Goal: Task Accomplishment & Management: Complete application form

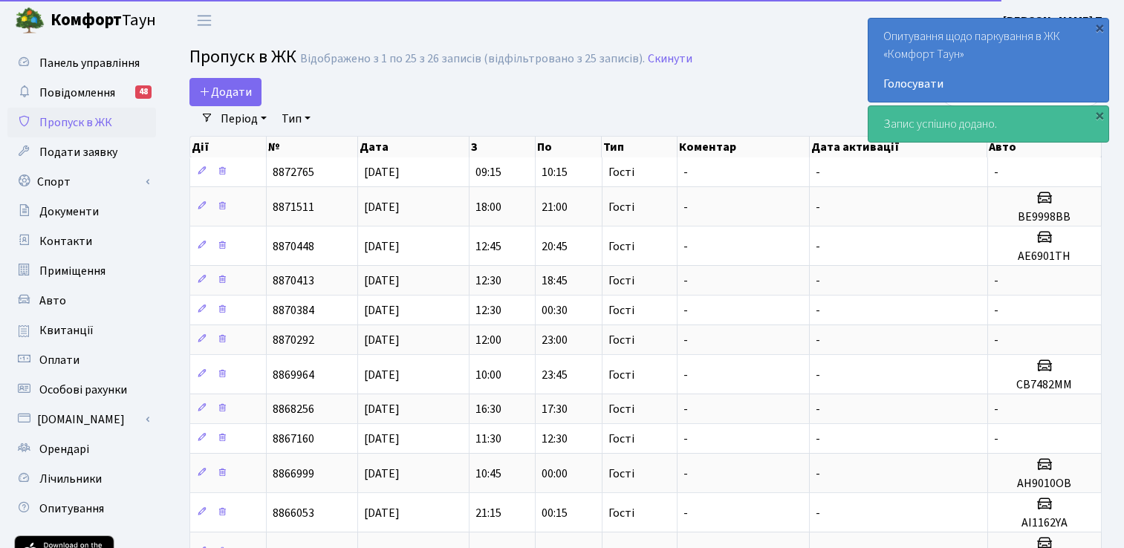
select select "25"
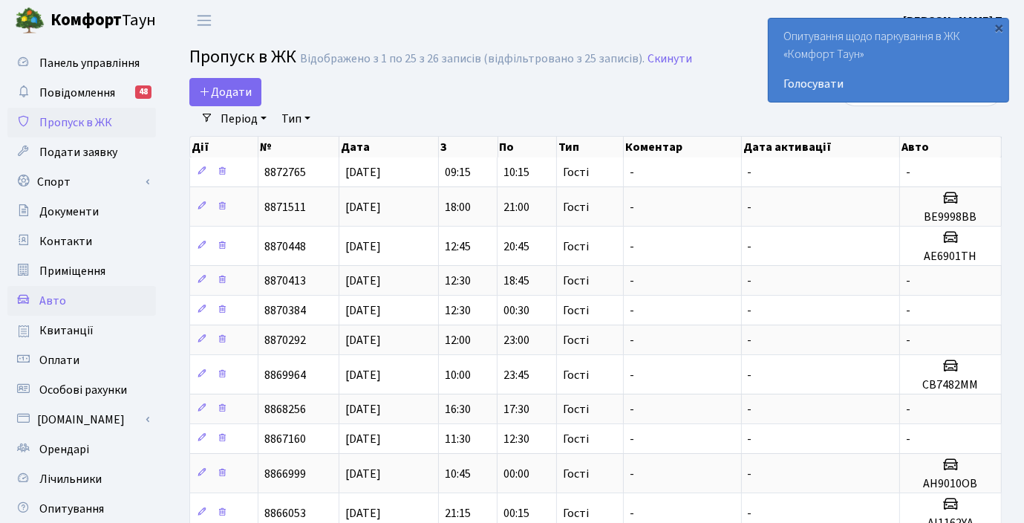
click at [73, 300] on link "Авто" at bounding box center [81, 301] width 149 height 30
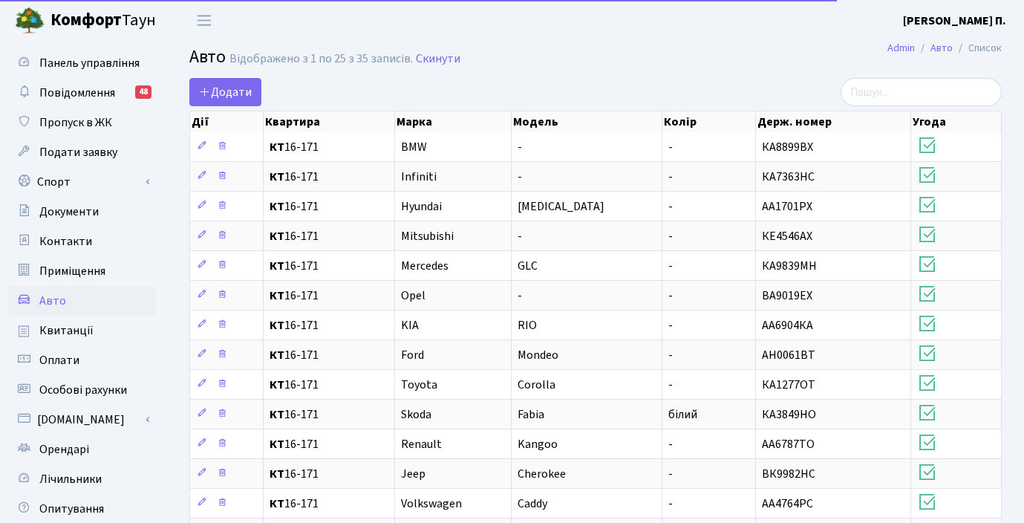
select select "25"
click at [235, 91] on span "Додати" at bounding box center [225, 92] width 53 height 16
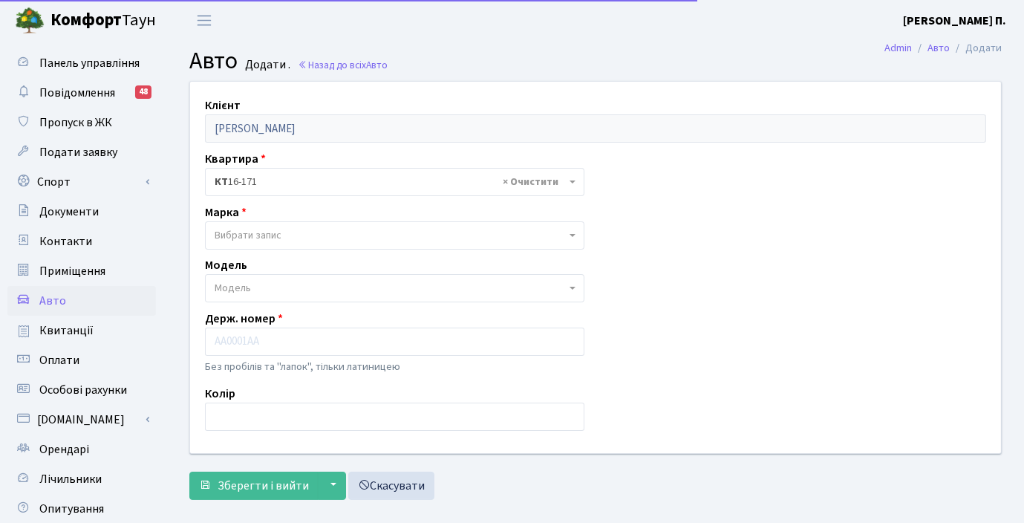
click at [287, 235] on span "Вибрати запис" at bounding box center [390, 235] width 351 height 15
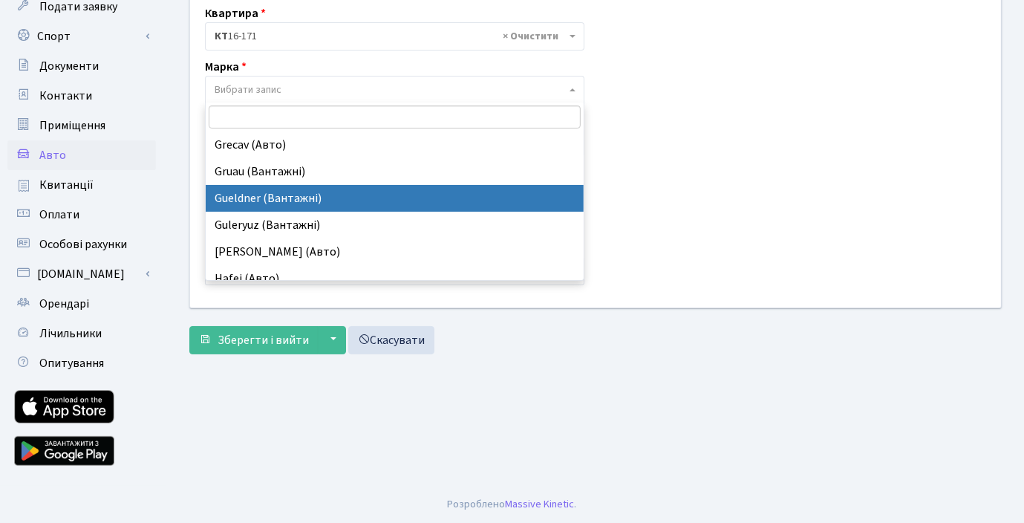
scroll to position [4605, 0]
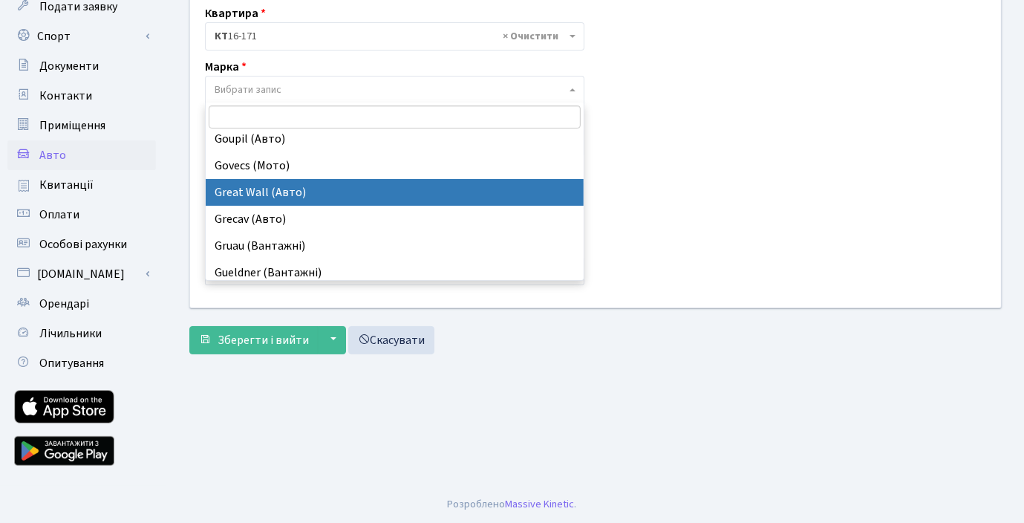
select select "53"
select select
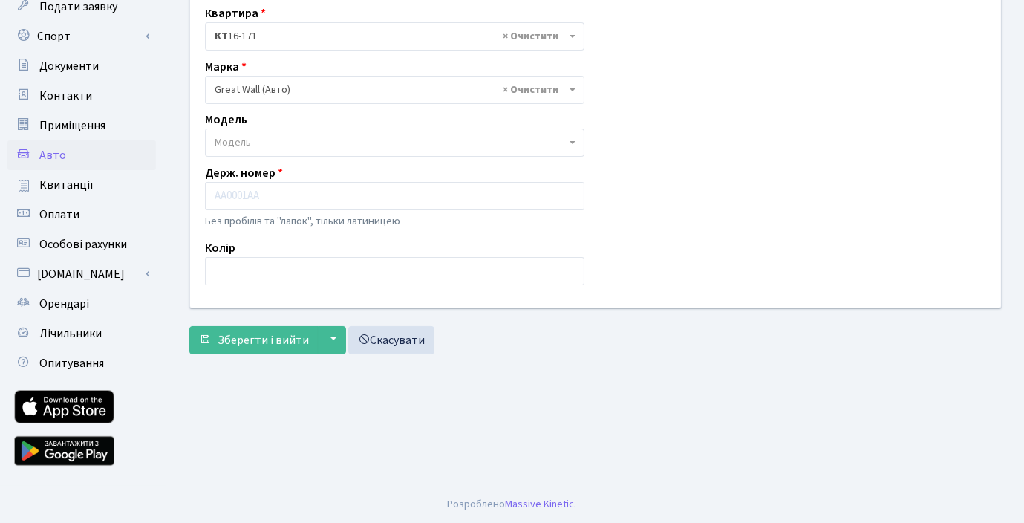
drag, startPoint x: 887, startPoint y: 189, endPoint x: 753, endPoint y: 188, distance: 133.7
click at [885, 189] on div "Клієнт Кирпатий Юрій Петрович Квартира - <b>КТ</b>&nbsp;&nbsp;&nbsp;&nbsp;16-17…" at bounding box center [595, 121] width 833 height 371
paste input "СВ7482ММ"
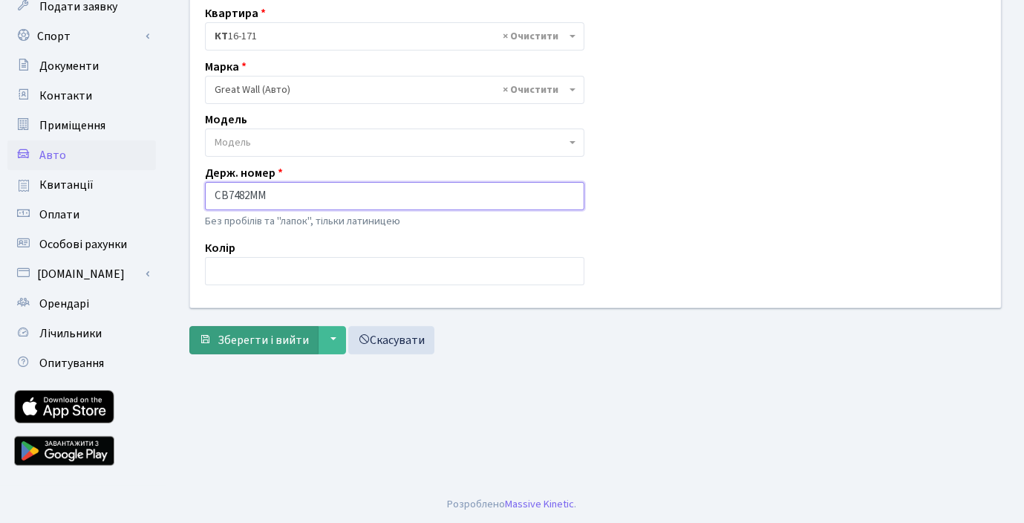
type input "СВ7482ММ"
click at [278, 335] on span "Зберегти і вийти" at bounding box center [263, 340] width 91 height 16
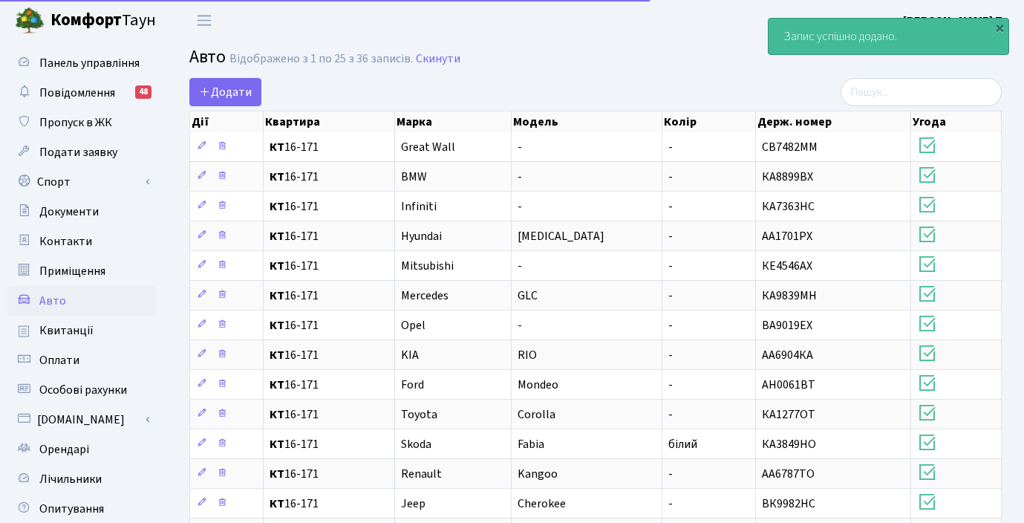
select select "25"
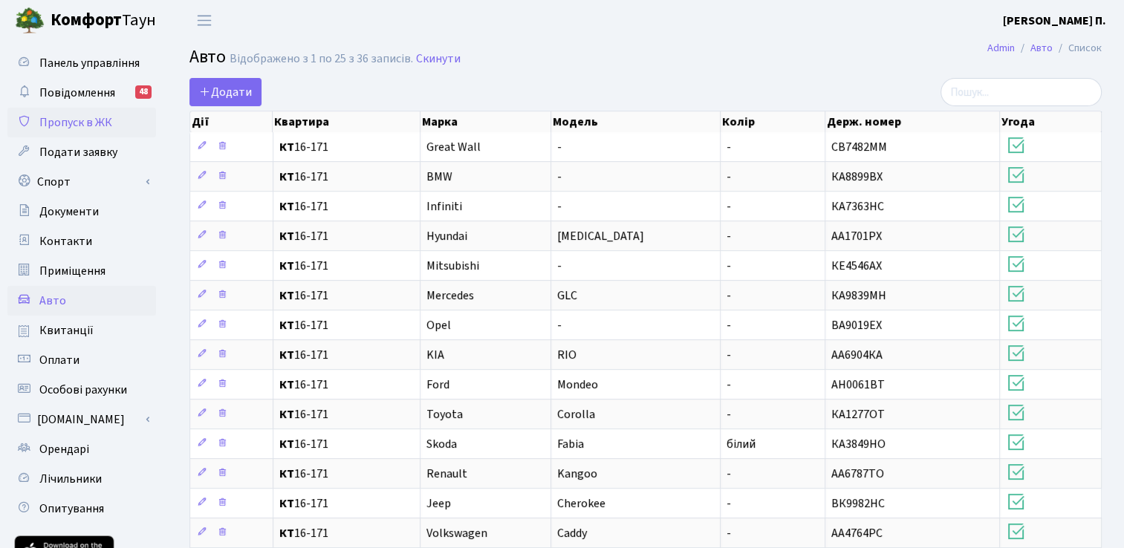
click at [71, 123] on span "Пропуск в ЖК" at bounding box center [75, 122] width 73 height 16
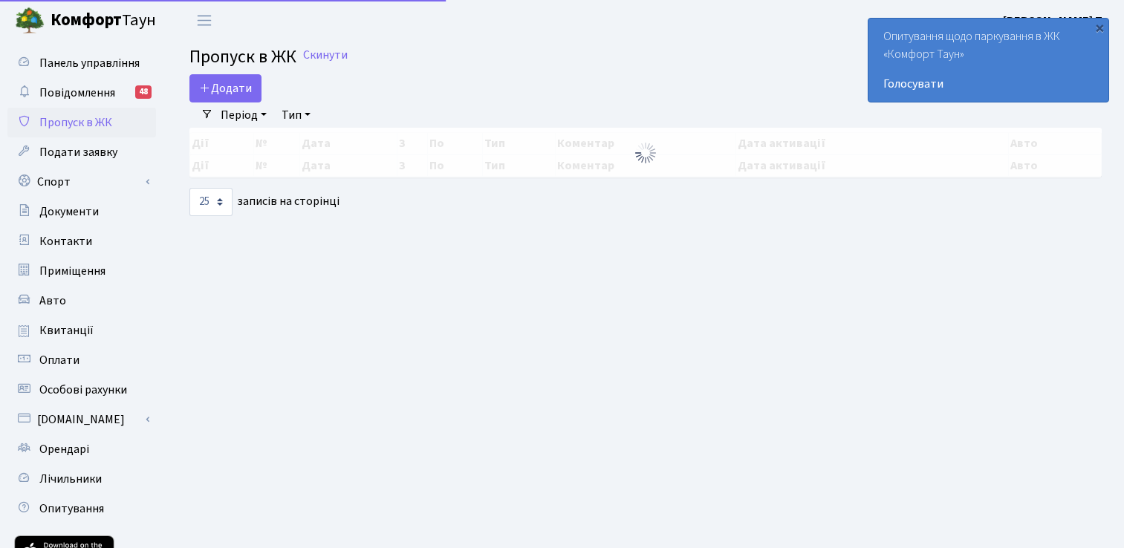
select select "25"
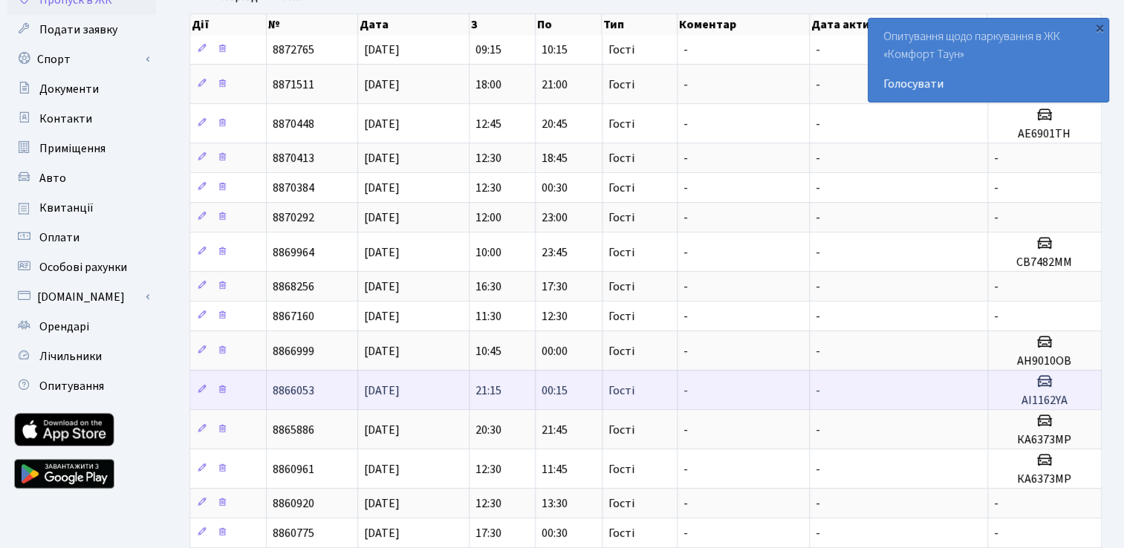
scroll to position [149, 0]
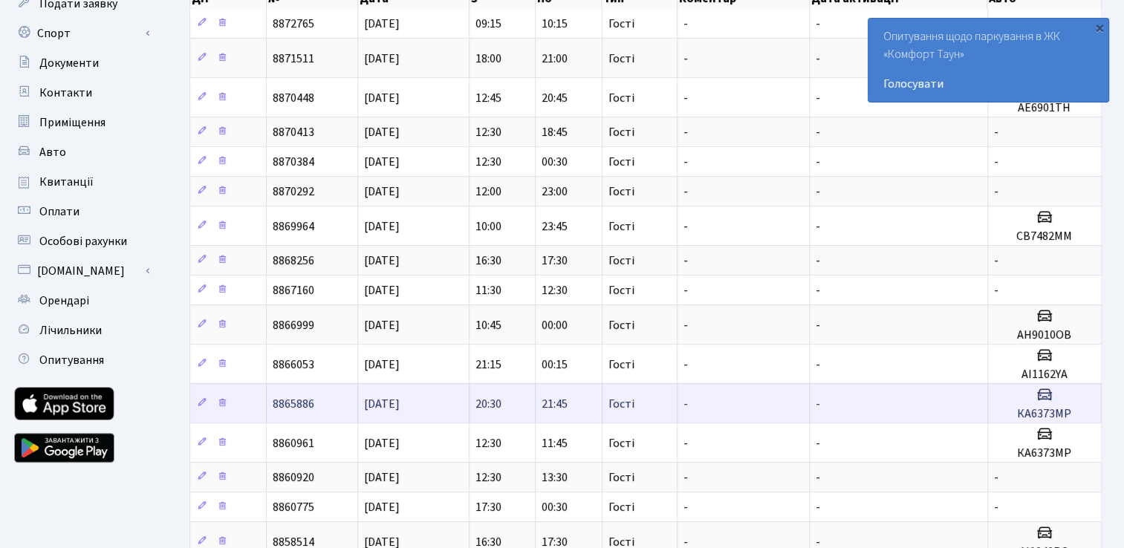
click at [1056, 411] on h5 "КА6373МР" at bounding box center [1044, 414] width 101 height 14
click at [200, 402] on icon at bounding box center [202, 402] width 10 height 10
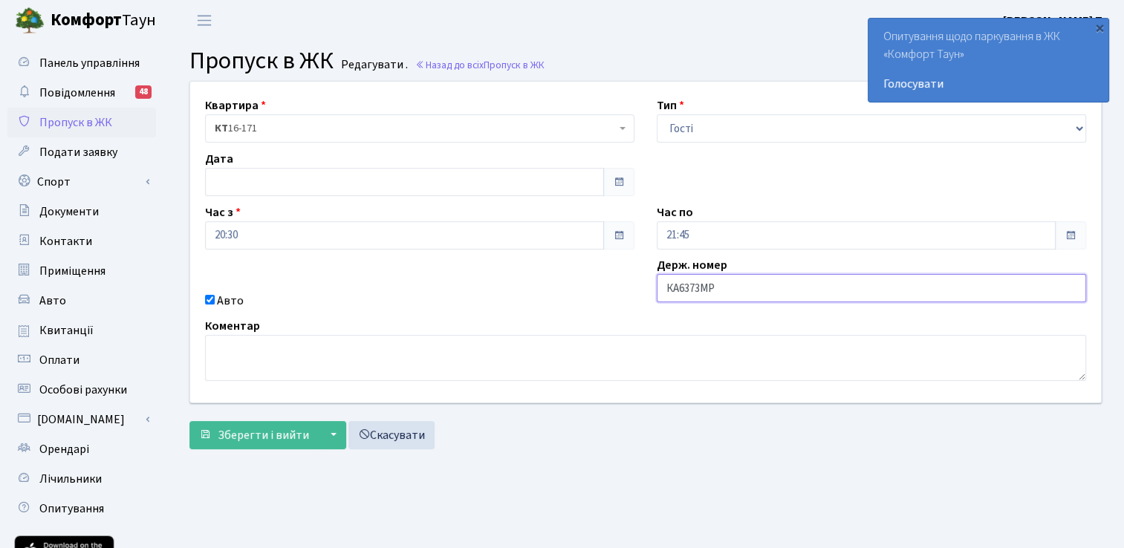
drag, startPoint x: 652, startPoint y: 278, endPoint x: 636, endPoint y: 277, distance: 16.4
click at [636, 277] on div "Квартира <b>КТ</b>&nbsp;&nbsp;&nbsp;&nbsp;16-171 КТ 16-171 Тип - Доставка Таксі…" at bounding box center [645, 242] width 933 height 321
click at [83, 126] on span "Пропуск в ЖК" at bounding box center [75, 122] width 73 height 16
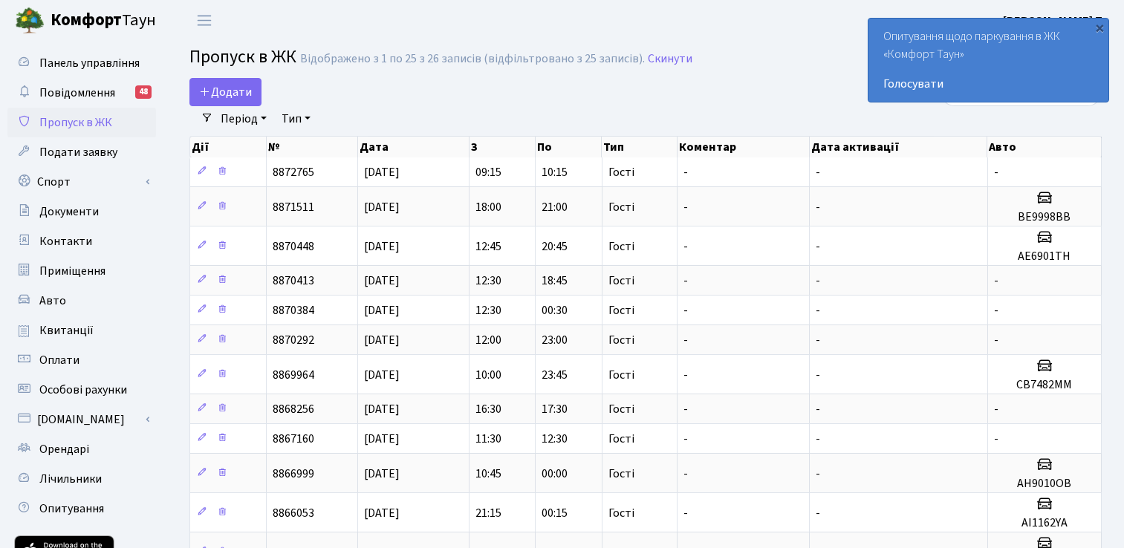
select select "25"
click at [223, 94] on span "Додати" at bounding box center [225, 92] width 53 height 16
click at [1101, 27] on div "×" at bounding box center [1099, 27] width 15 height 15
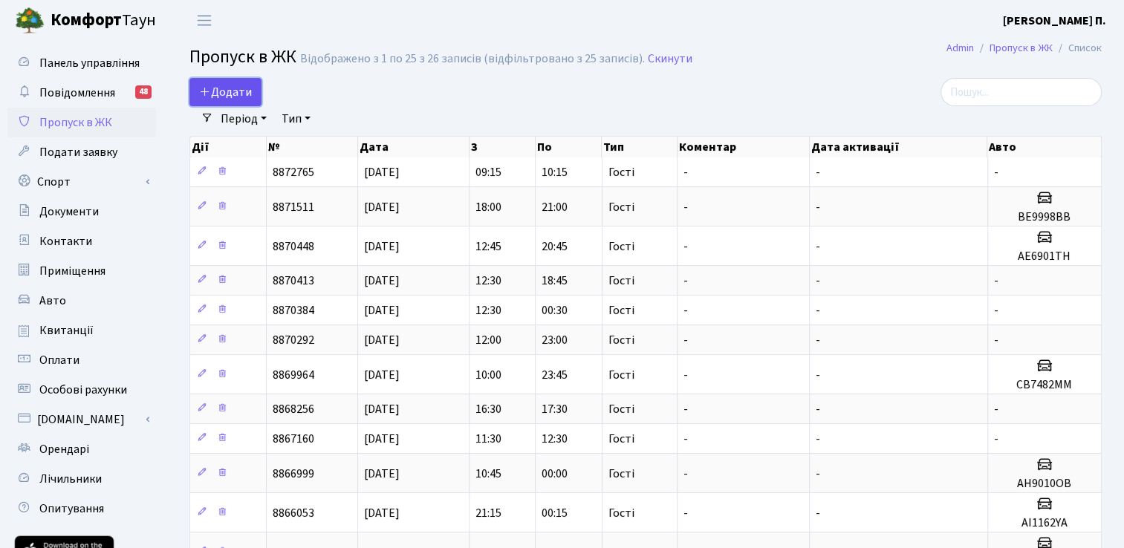
click at [229, 93] on span "Додати" at bounding box center [225, 92] width 53 height 16
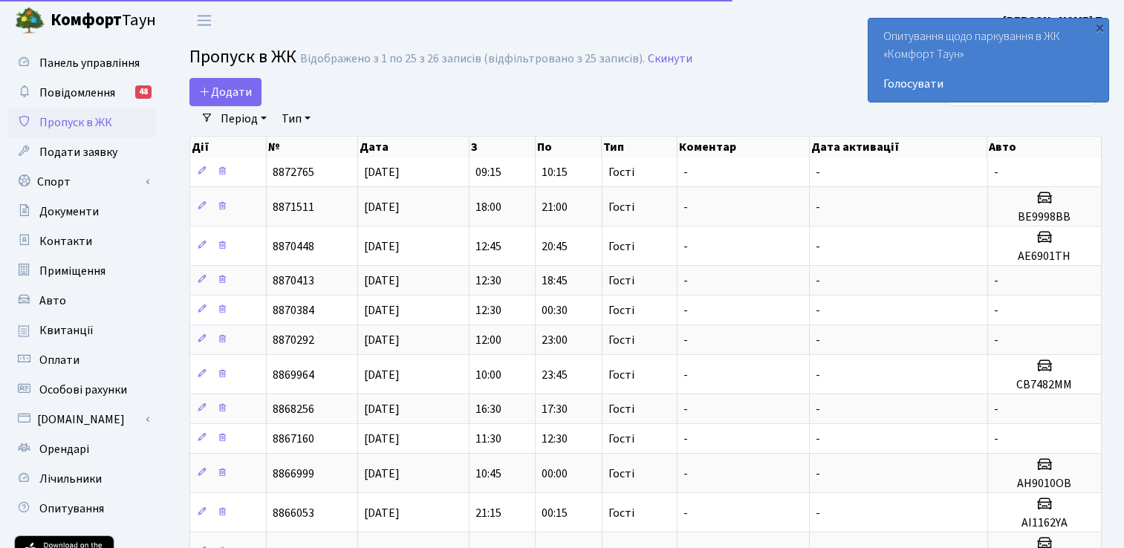
select select "25"
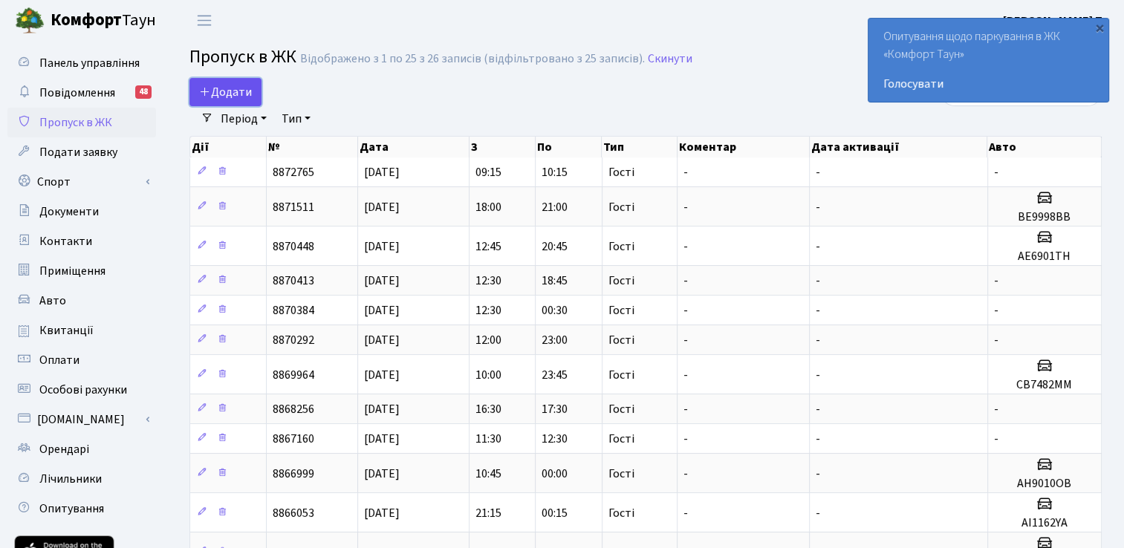
click at [235, 90] on span "Додати" at bounding box center [225, 92] width 53 height 16
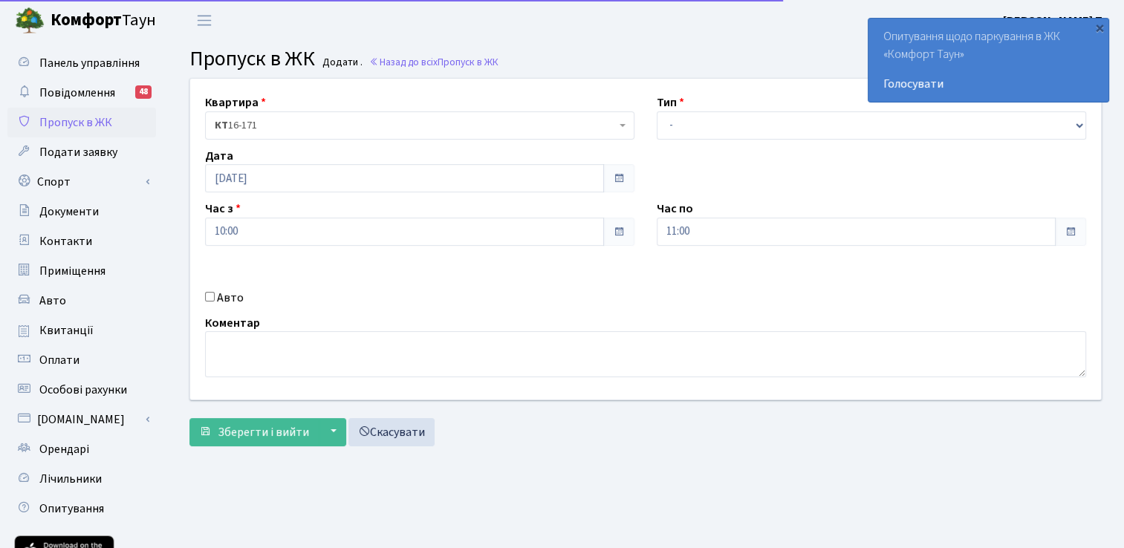
select select "3"
click at [657, 111] on select "- Доставка Таксі Гості Сервіс" at bounding box center [871, 125] width 429 height 28
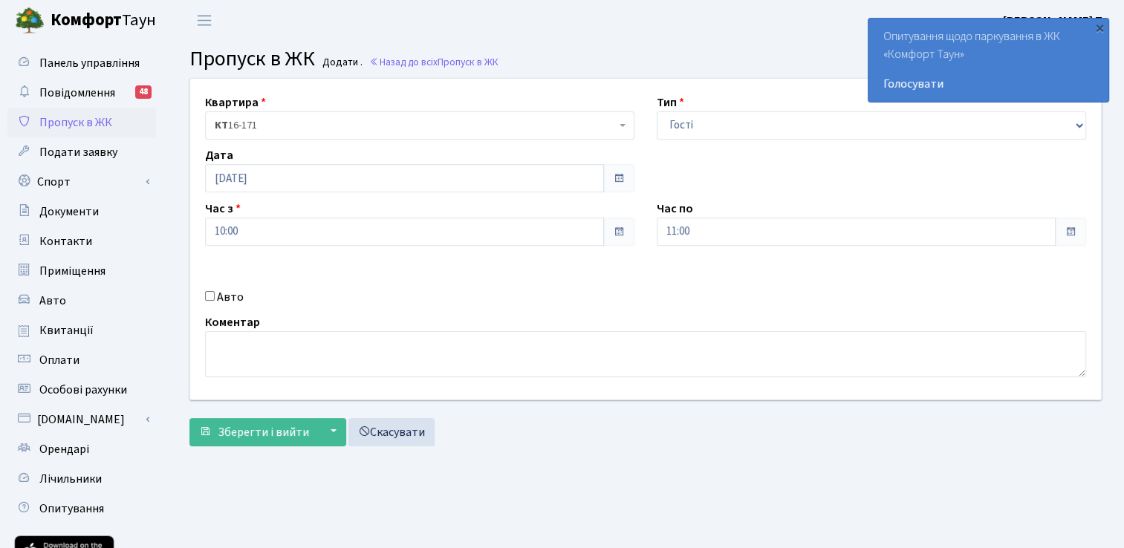
click at [206, 298] on input "Авто" at bounding box center [210, 296] width 10 height 10
checkbox input "true"
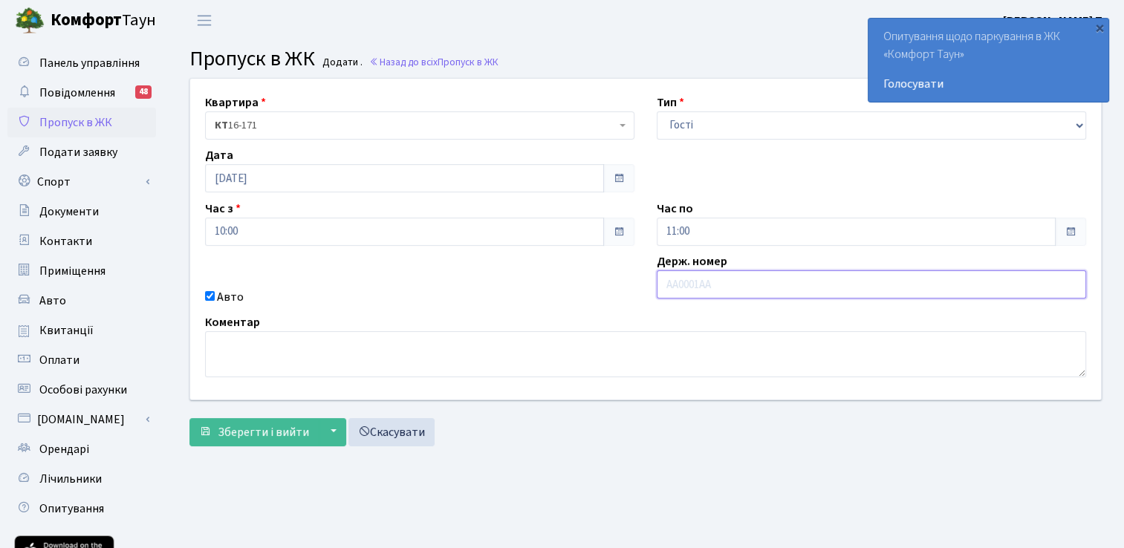
paste input "КА6373МР"
type input "КА6373МР"
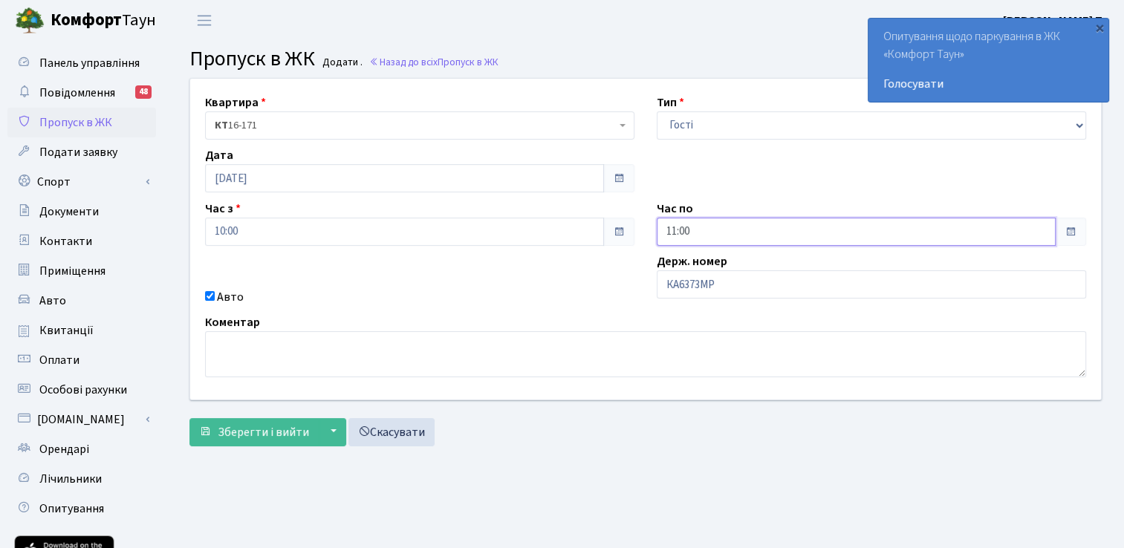
click at [689, 228] on input "11:00" at bounding box center [856, 232] width 399 height 28
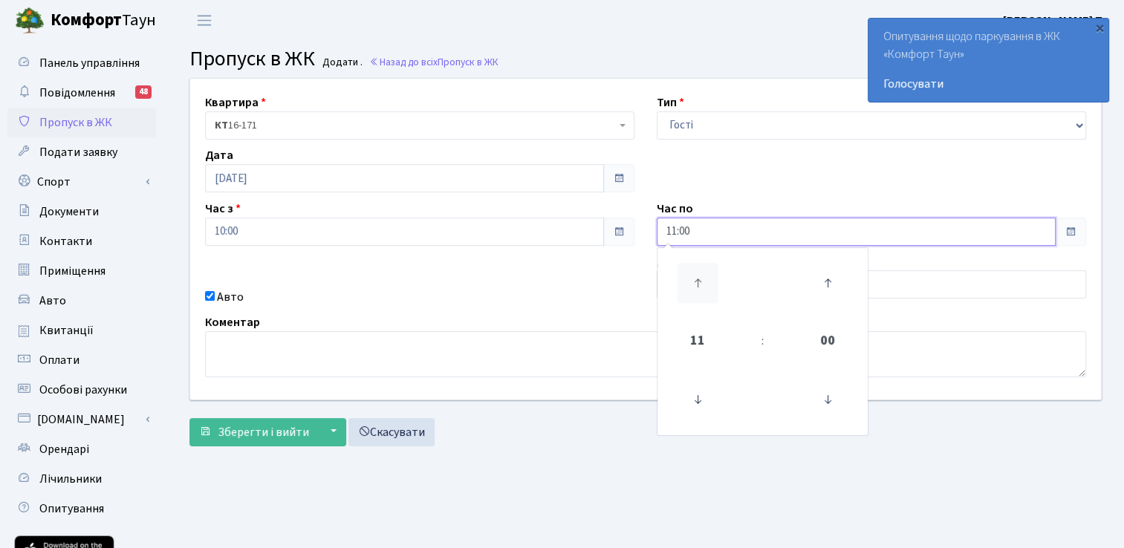
click at [701, 281] on icon at bounding box center [697, 283] width 40 height 40
type input "14:00"
click at [624, 465] on main "Admin Пропуск в ЖК Додати Пропуск в ЖК Додати . Назад до всіх Пропуск в ЖК Квар…" at bounding box center [645, 336] width 957 height 590
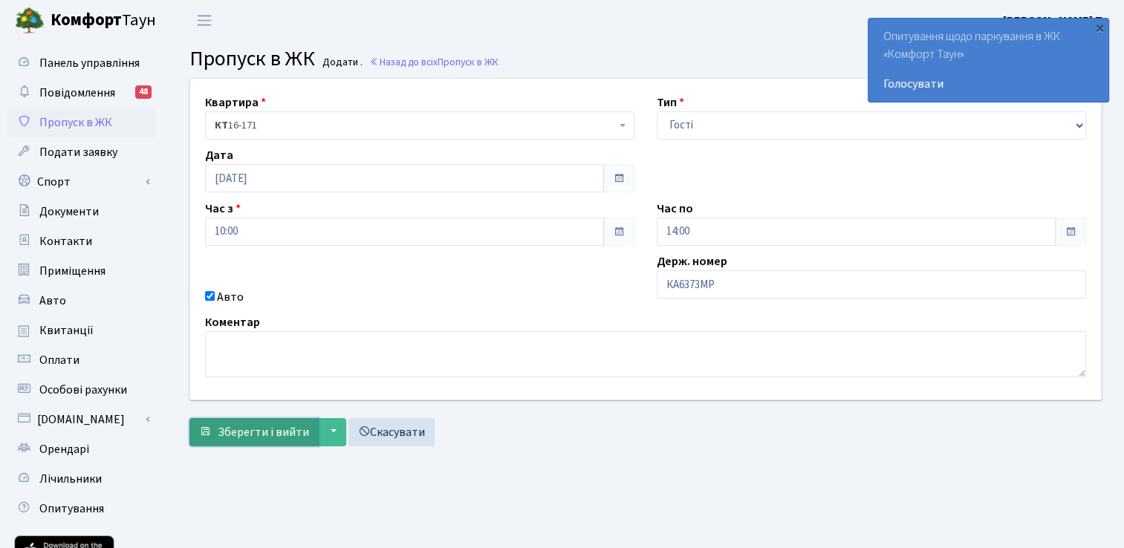
click at [244, 424] on span "Зберегти і вийти" at bounding box center [263, 432] width 91 height 16
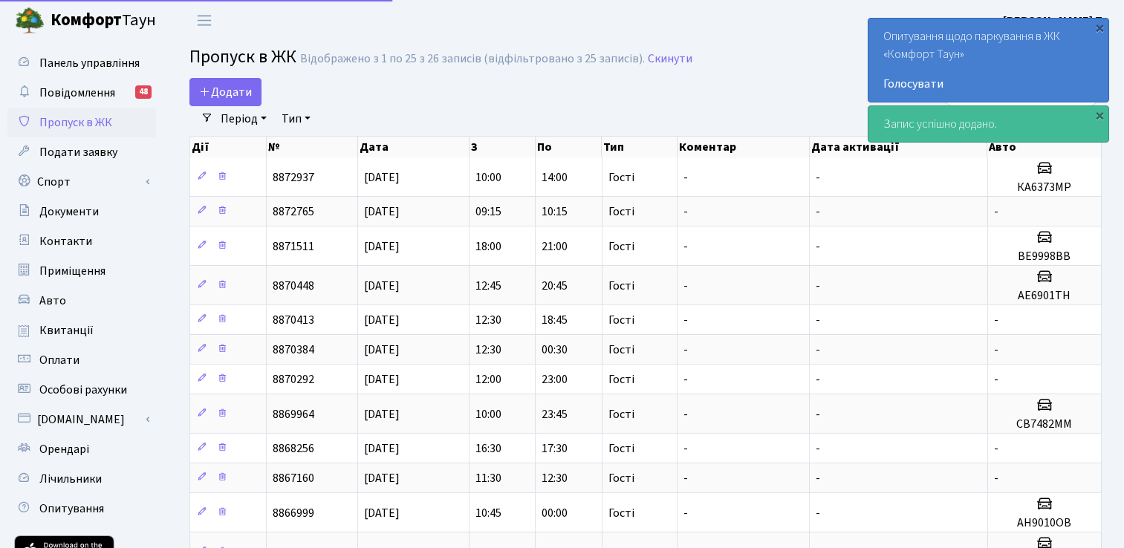
select select "25"
